Goal: Find specific page/section: Find specific page/section

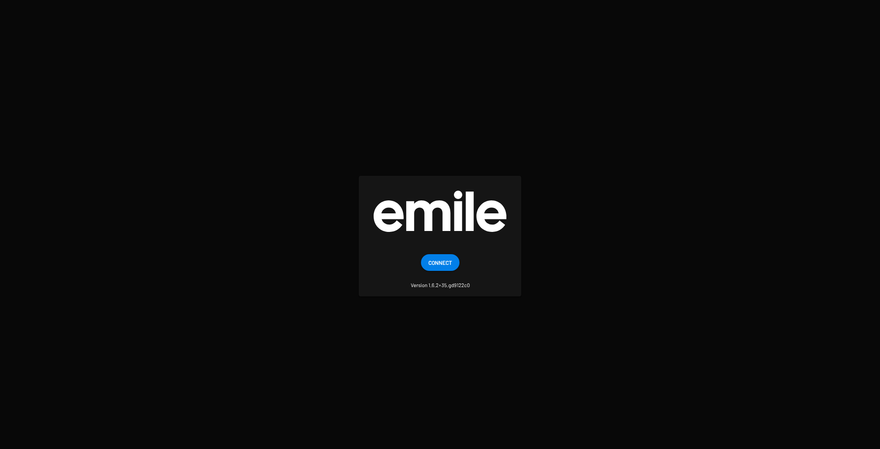
click at [450, 266] on span "Connect" at bounding box center [440, 262] width 24 height 17
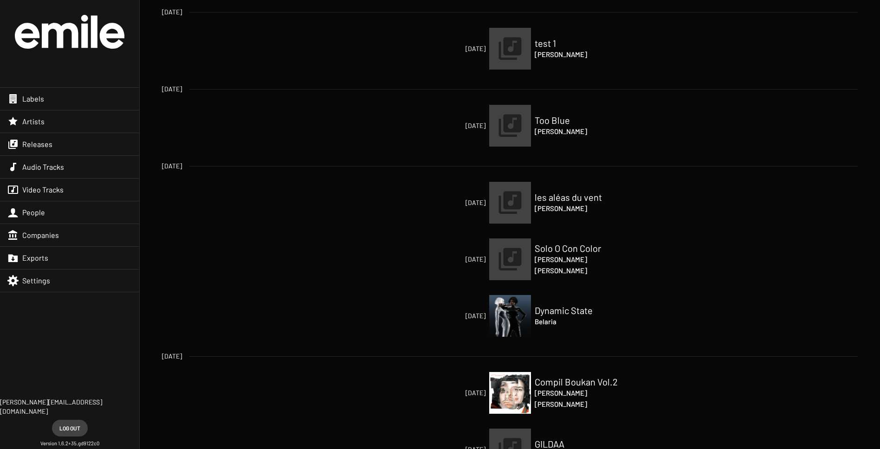
click at [56, 89] on div "Labels" at bounding box center [69, 99] width 139 height 22
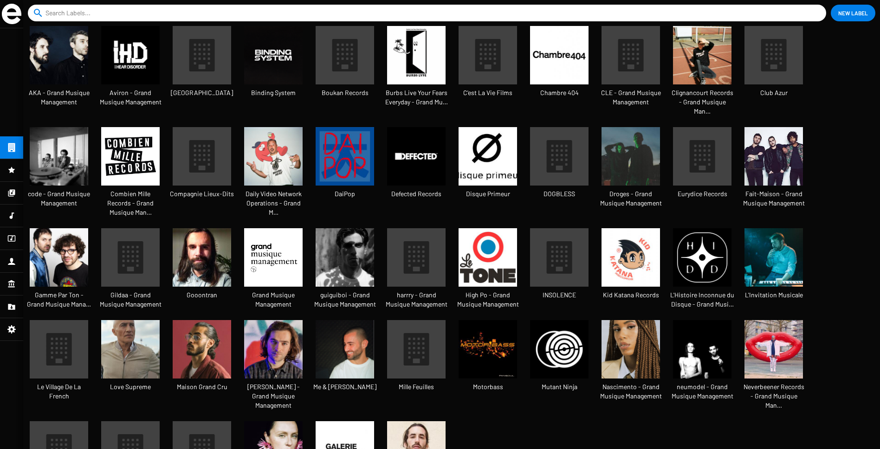
click at [91, 13] on input at bounding box center [428, 13] width 767 height 17
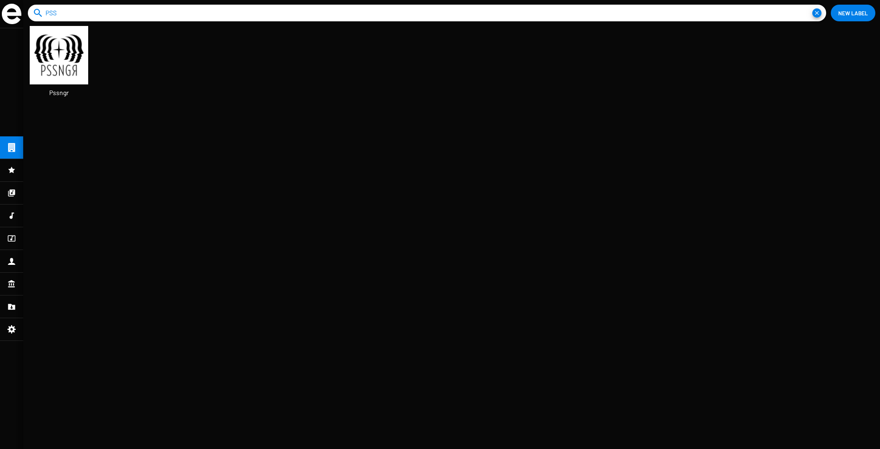
type input "PSS"
click at [73, 58] on img at bounding box center [59, 55] width 58 height 58
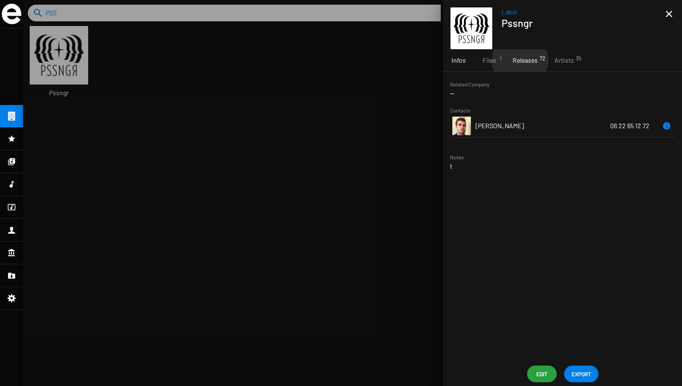
click at [520, 60] on span "Releases 72" at bounding box center [525, 60] width 25 height 9
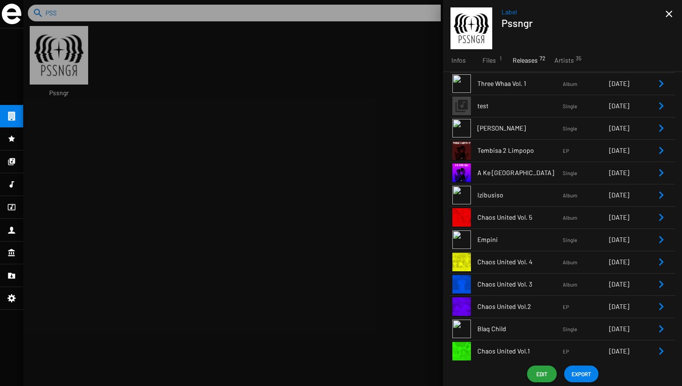
click at [583, 87] on small "Album" at bounding box center [586, 83] width 46 height 8
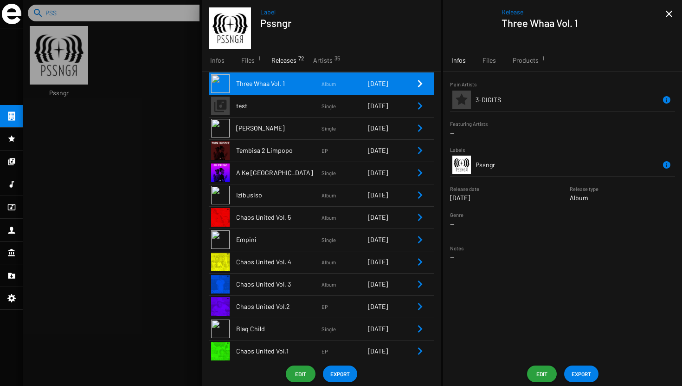
click at [670, 11] on mat-icon "close" at bounding box center [669, 13] width 11 height 11
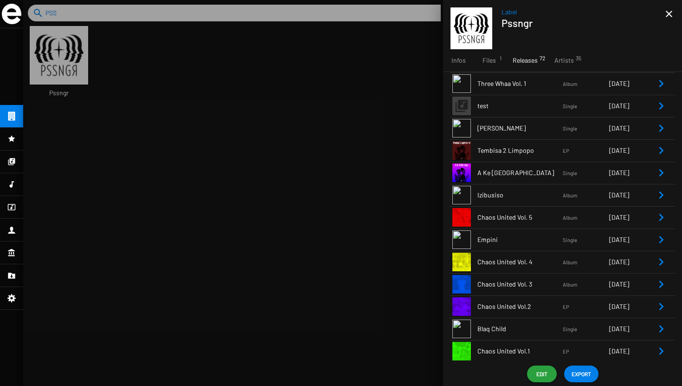
scroll to position [15, 77]
